Goal: Transaction & Acquisition: Purchase product/service

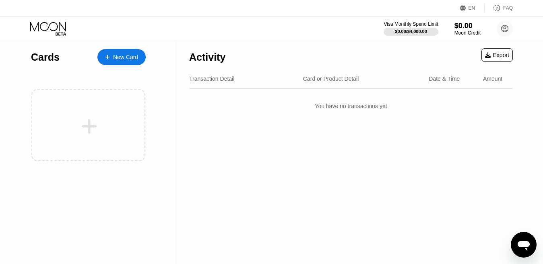
click at [115, 57] on div "New Card" at bounding box center [125, 57] width 25 height 7
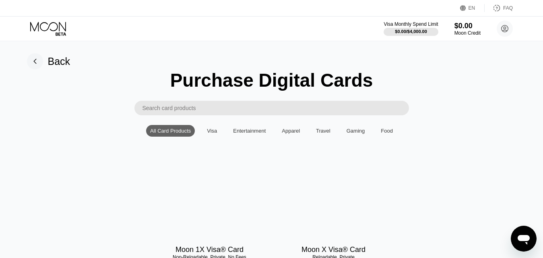
click at [212, 134] on div "Visa" at bounding box center [212, 131] width 10 height 6
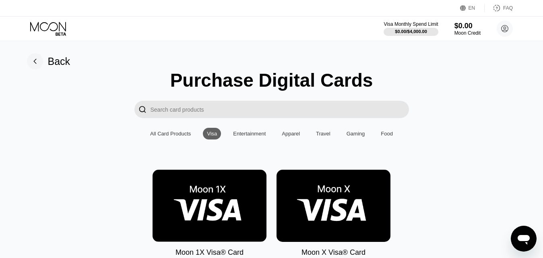
scroll to position [81, 0]
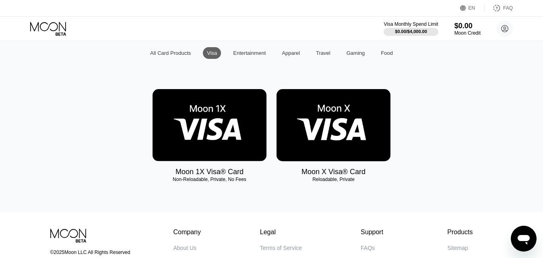
click at [327, 145] on img at bounding box center [334, 125] width 114 height 72
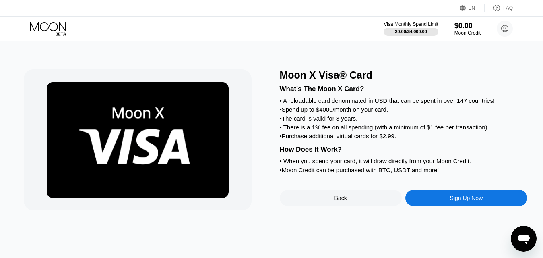
click at [455, 201] on div "Sign Up Now" at bounding box center [466, 197] width 33 height 6
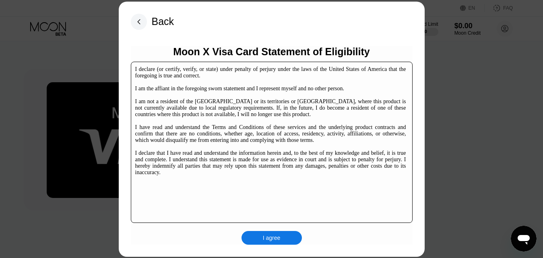
click at [278, 239] on div "I agree" at bounding box center [272, 237] width 18 height 7
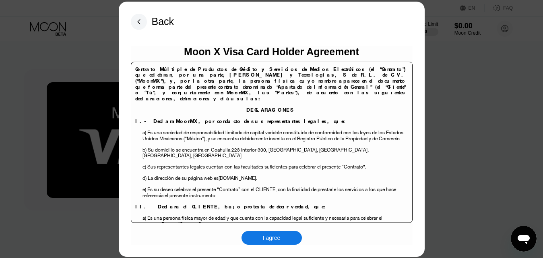
click at [266, 242] on div "I agree" at bounding box center [272, 238] width 60 height 14
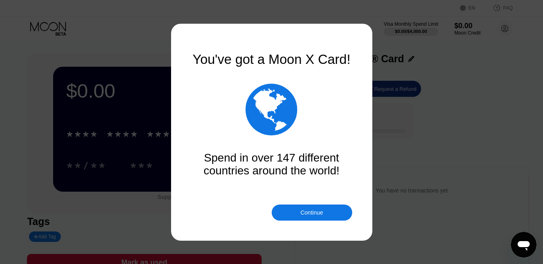
click at [308, 215] on div "Continue" at bounding box center [311, 213] width 23 height 6
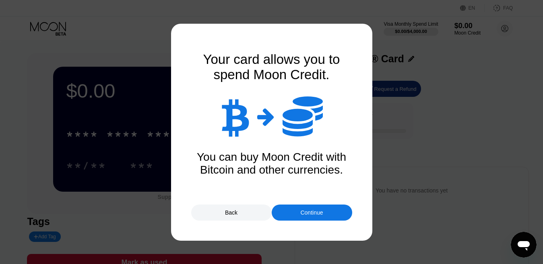
click at [309, 212] on div "Continue" at bounding box center [311, 213] width 23 height 6
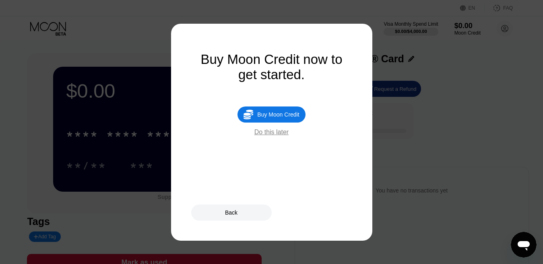
click at [273, 118] on div "Buy Moon Credit" at bounding box center [278, 115] width 42 height 6
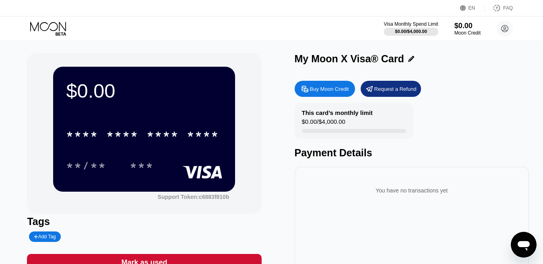
type input "0"
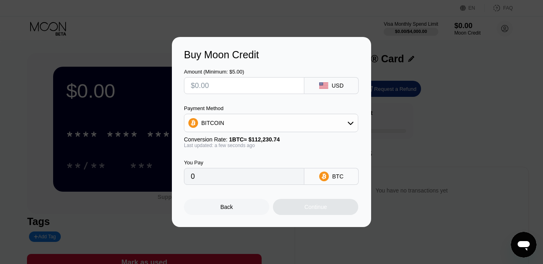
click at [238, 87] on input "text" at bounding box center [244, 86] width 107 height 16
type input "$5"
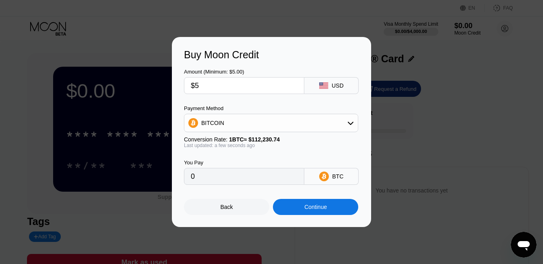
type input "0.00004456"
click at [300, 211] on div "Continue" at bounding box center [315, 207] width 85 height 16
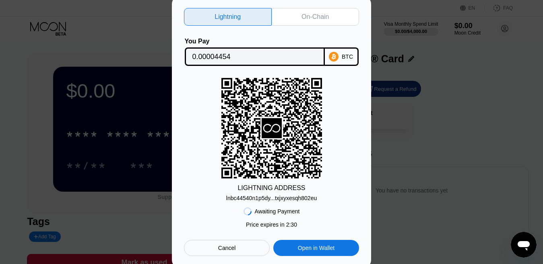
click at [339, 53] on icon at bounding box center [334, 57] width 10 height 10
click at [283, 51] on input "0.00004454" at bounding box center [254, 57] width 125 height 16
click at [217, 52] on input "0.00004454" at bounding box center [254, 57] width 125 height 16
click at [235, 57] on input "0.00004454" at bounding box center [254, 57] width 125 height 16
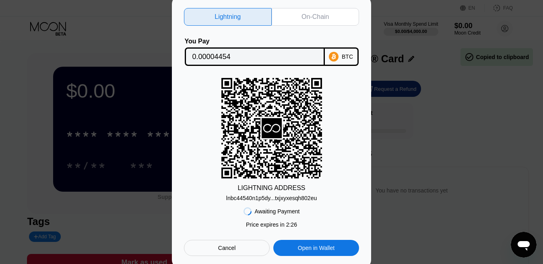
click at [235, 57] on input "0.00004454" at bounding box center [254, 57] width 125 height 16
click at [308, 16] on div "On-Chain" at bounding box center [315, 17] width 27 height 8
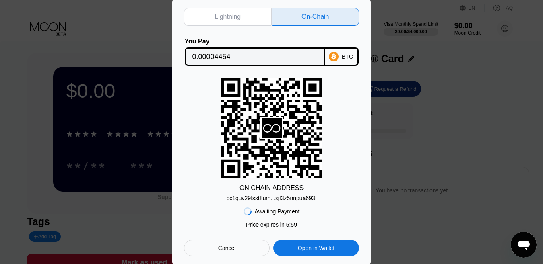
click at [275, 199] on div "bc1quv29fsst8um...xjf3z5nnpua693f" at bounding box center [271, 198] width 90 height 6
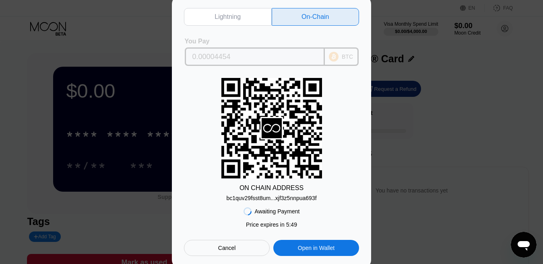
click at [292, 54] on input "0.00004454" at bounding box center [254, 57] width 125 height 16
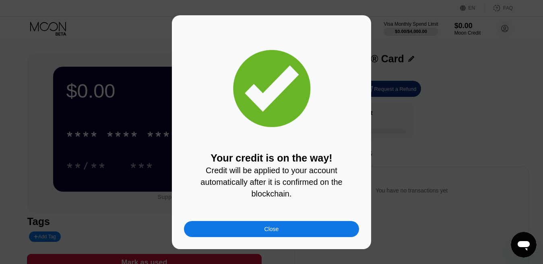
click at [267, 231] on div "Close" at bounding box center [271, 229] width 14 height 6
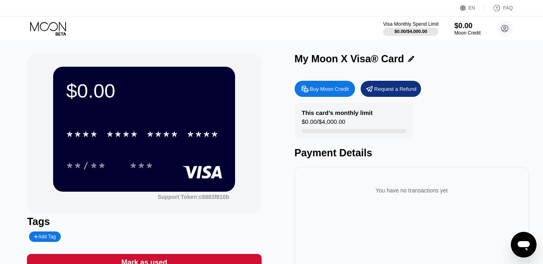
click at [391, 31] on div at bounding box center [411, 32] width 56 height 8
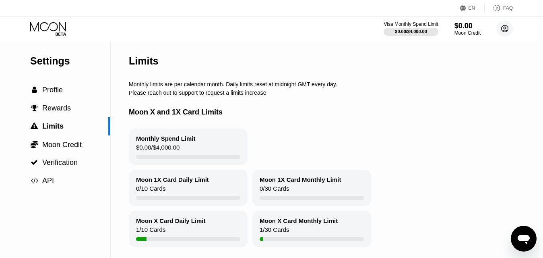
click at [506, 31] on icon at bounding box center [505, 29] width 16 height 16
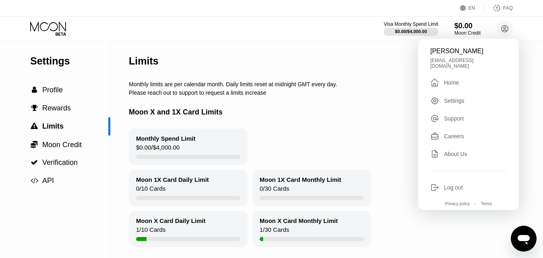
click at [449, 80] on div "Home" at bounding box center [451, 82] width 15 height 6
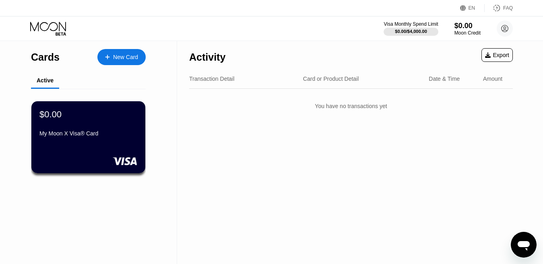
click at [115, 60] on div "New Card" at bounding box center [125, 57] width 25 height 7
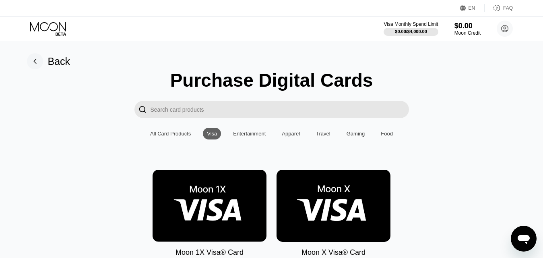
click at [321, 205] on img at bounding box center [334, 205] width 114 height 72
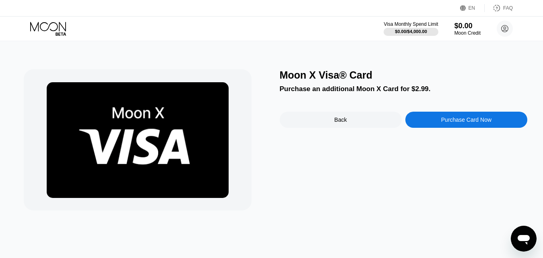
click at [457, 121] on div "Purchase Card Now" at bounding box center [466, 119] width 50 height 6
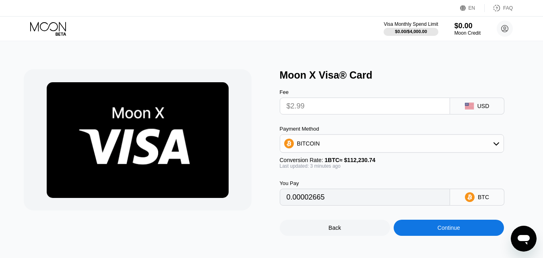
type input "0.00002663"
click at [337, 231] on div "Back" at bounding box center [335, 227] width 12 height 6
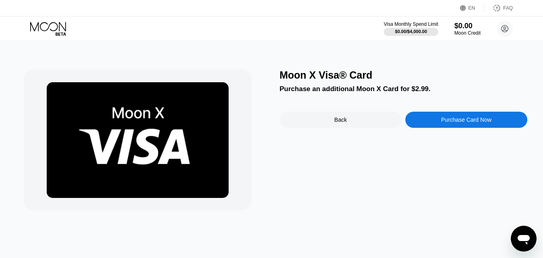
click at [336, 115] on div "Back" at bounding box center [341, 120] width 122 height 16
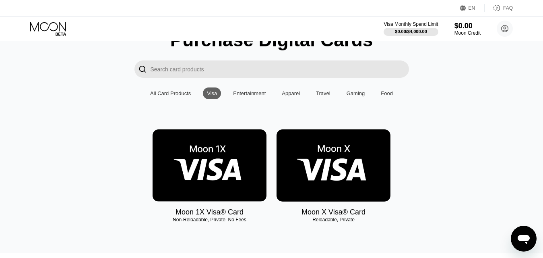
scroll to position [81, 0]
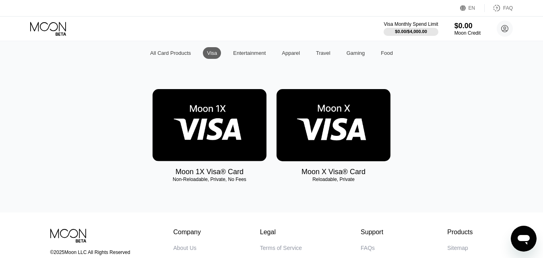
click at [213, 117] on img at bounding box center [210, 125] width 114 height 72
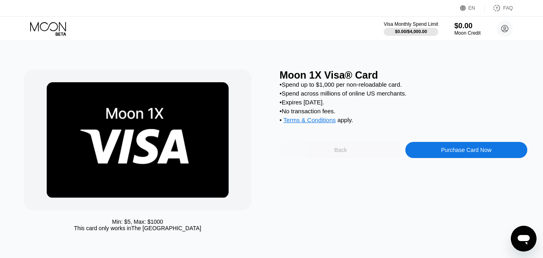
click at [355, 158] on div "Back" at bounding box center [341, 150] width 122 height 16
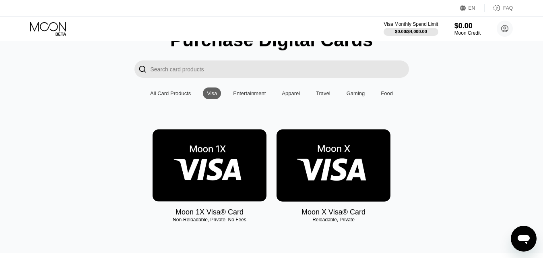
scroll to position [81, 0]
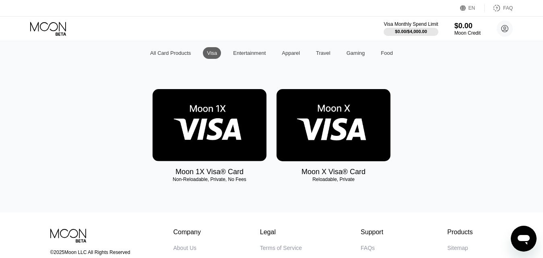
click at [284, 56] on div "Apparel" at bounding box center [291, 53] width 18 height 6
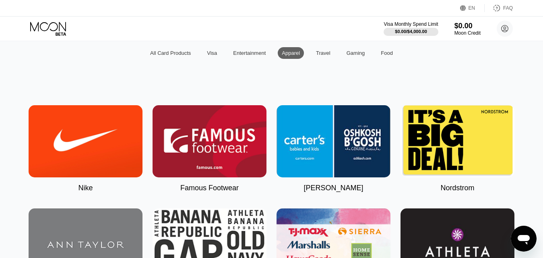
click at [322, 56] on div "Travel" at bounding box center [323, 53] width 14 height 6
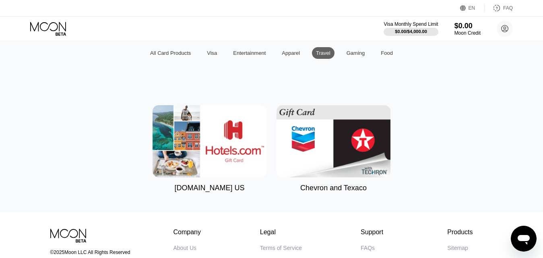
click at [339, 56] on div "All Card Products Visa Entertainment Apparel Travel Gaming Food" at bounding box center [271, 53] width 251 height 12
click at [345, 56] on div "Gaming" at bounding box center [356, 53] width 27 height 12
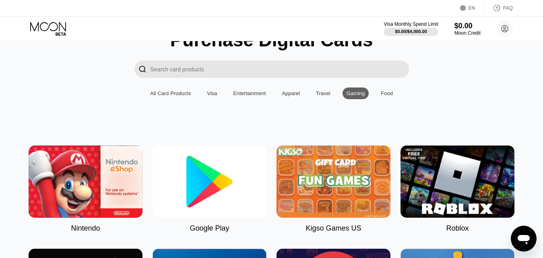
scroll to position [0, 0]
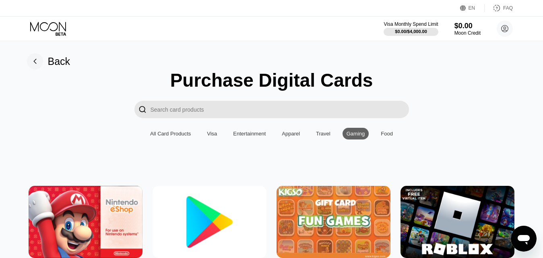
click at [170, 134] on div "All Card Products" at bounding box center [170, 133] width 41 height 6
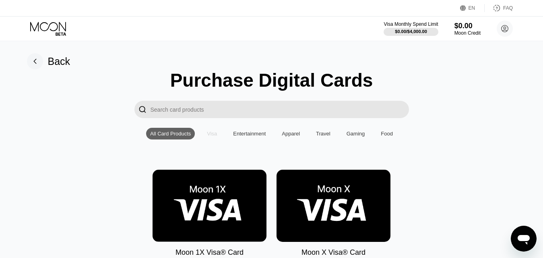
click at [210, 136] on div "Visa" at bounding box center [212, 133] width 10 height 6
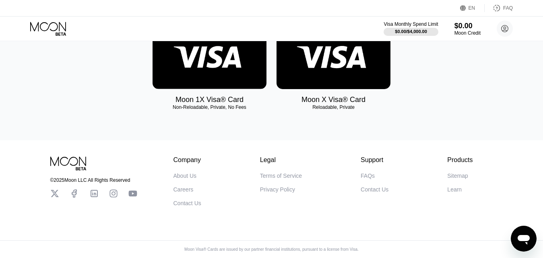
scroll to position [79, 0]
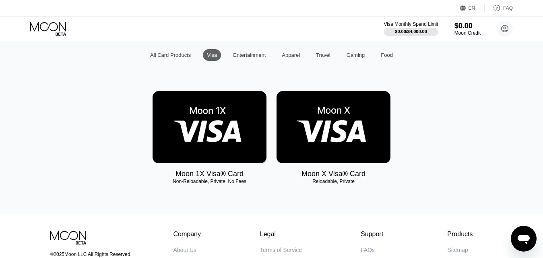
click at [314, 128] on img at bounding box center [334, 127] width 114 height 72
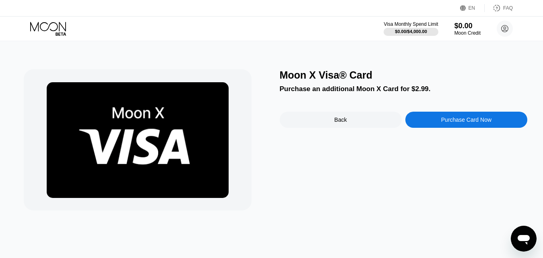
click at [331, 123] on div "Back" at bounding box center [341, 120] width 122 height 16
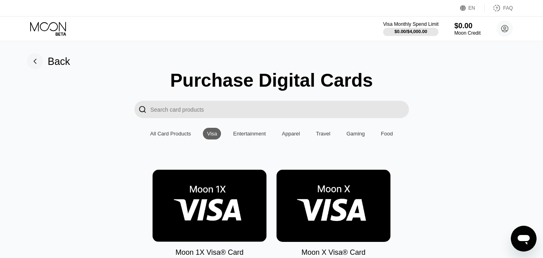
click at [407, 31] on div "$0.00 / $4,000.00" at bounding box center [411, 31] width 33 height 5
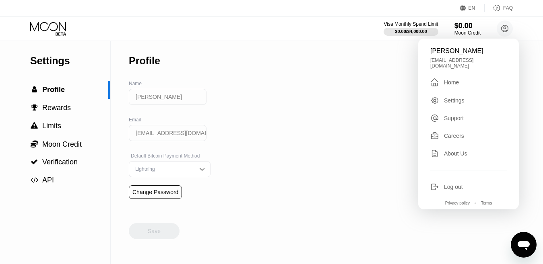
click at [448, 79] on div "Home" at bounding box center [451, 82] width 15 height 6
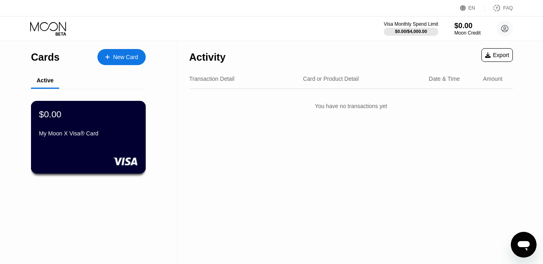
click at [97, 131] on div "$0.00 My Moon X Visa® Card" at bounding box center [88, 124] width 99 height 31
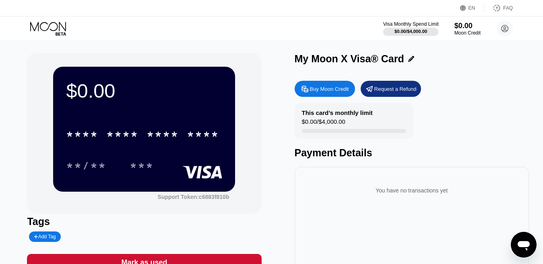
click at [405, 26] on div "Visa Monthly Spend Limit" at bounding box center [411, 24] width 56 height 6
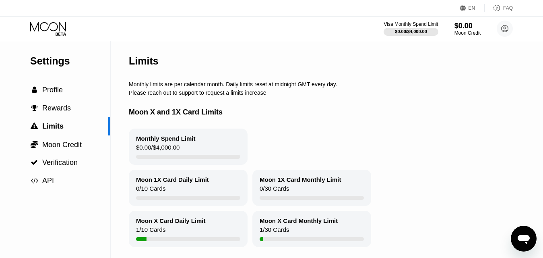
click at [166, 231] on div "Moon X Card Daily Limit 1 / 10 Cards" at bounding box center [188, 229] width 119 height 36
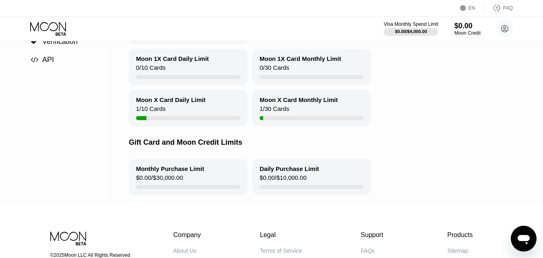
scroll to position [81, 0]
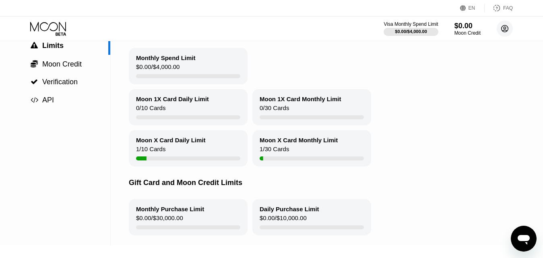
click at [508, 31] on circle at bounding box center [505, 29] width 16 height 16
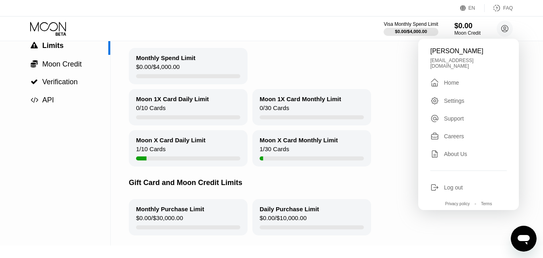
click at [443, 81] on div "" at bounding box center [437, 83] width 14 height 10
